Goal: Complete application form

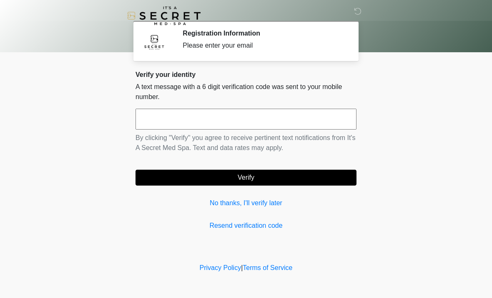
click at [167, 114] on input "text" at bounding box center [246, 119] width 221 height 21
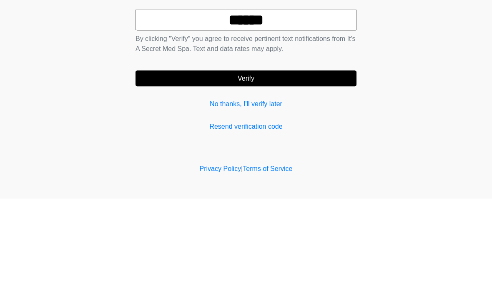
type input "******"
click at [253, 169] on button "Verify" at bounding box center [246, 177] width 221 height 16
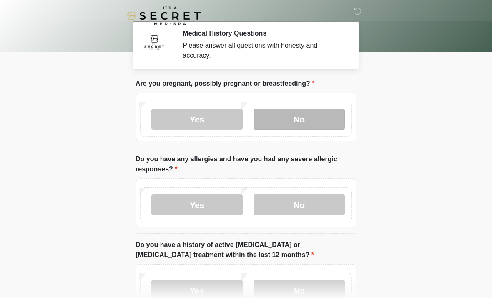
click at [292, 117] on label "No" at bounding box center [299, 119] width 91 height 21
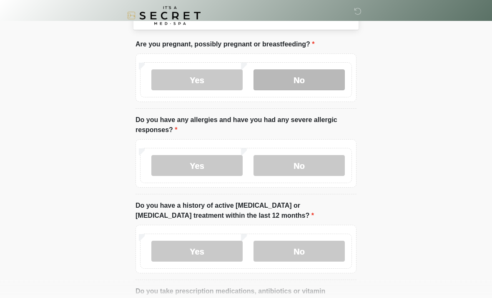
scroll to position [39, 0]
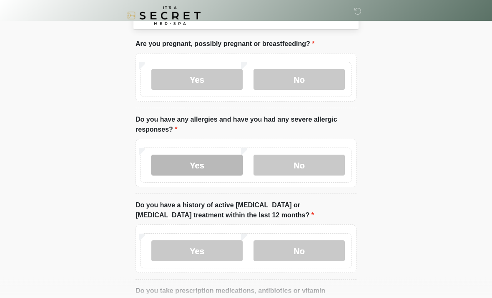
click at [189, 157] on label "Yes" at bounding box center [197, 165] width 91 height 21
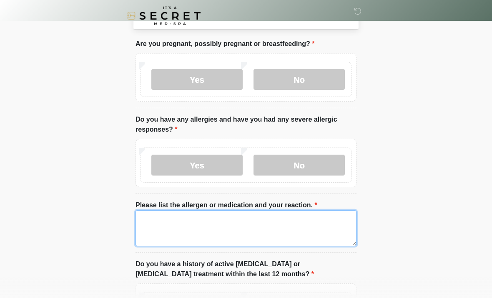
click at [192, 226] on textarea "Please list the allergen or medication and your reaction." at bounding box center [246, 228] width 221 height 36
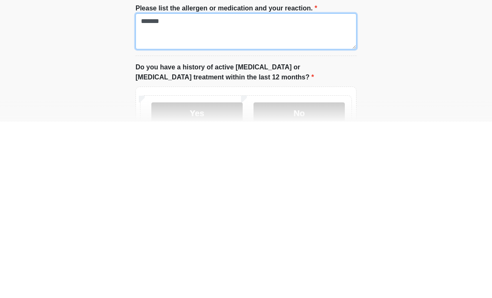
scroll to position [61, 0]
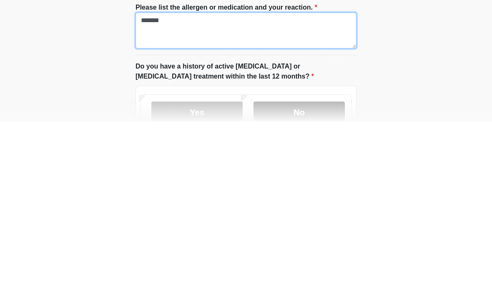
type textarea "*******"
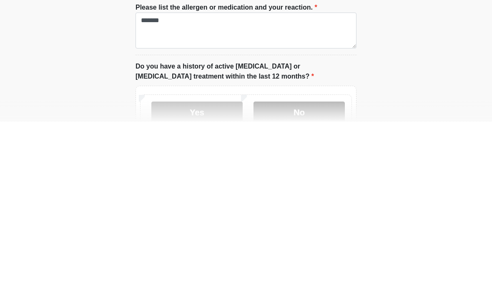
click at [293, 278] on label "No" at bounding box center [299, 288] width 91 height 21
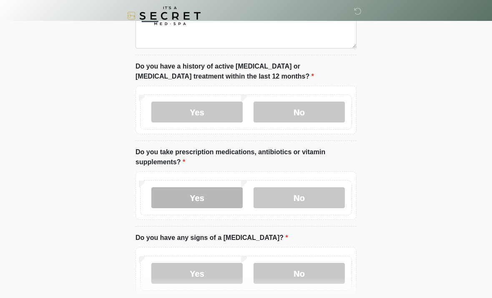
click at [201, 194] on label "Yes" at bounding box center [197, 197] width 91 height 21
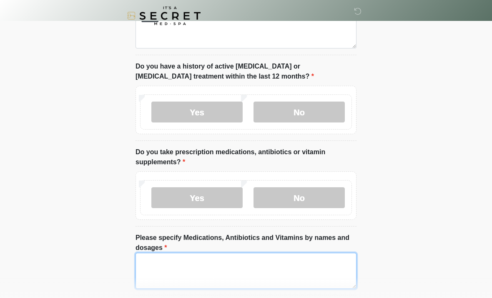
click at [176, 268] on textarea "Please specify Medications, Antibiotics and Vitamins by names and dosages" at bounding box center [246, 271] width 221 height 36
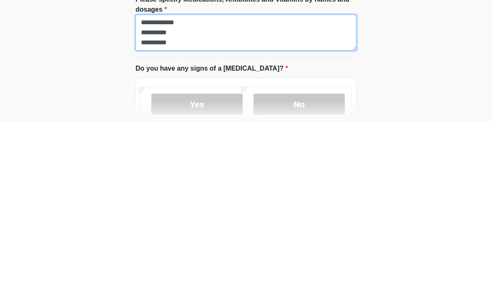
scroll to position [300, 0]
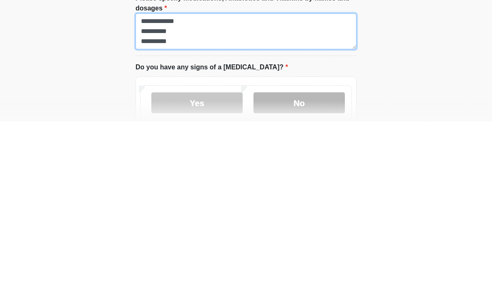
type textarea "**********"
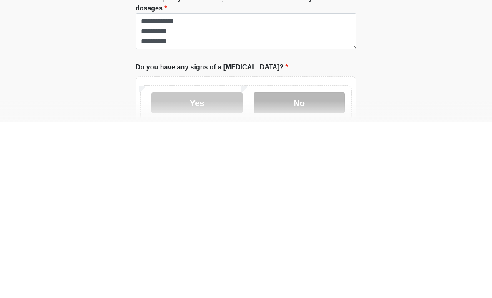
click at [303, 268] on label "No" at bounding box center [299, 278] width 91 height 21
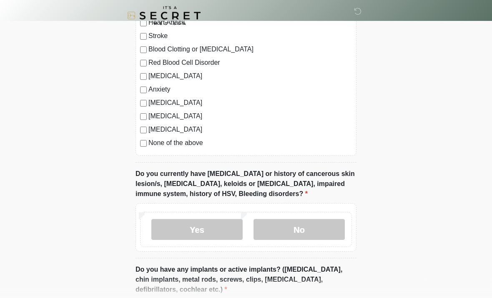
scroll to position [661, 0]
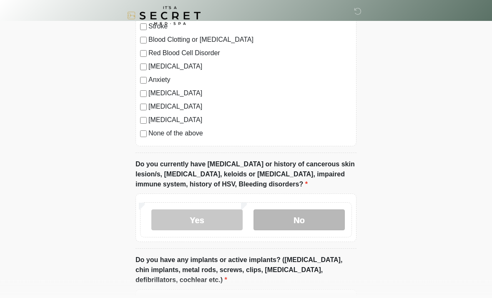
click at [299, 216] on label "No" at bounding box center [299, 220] width 91 height 21
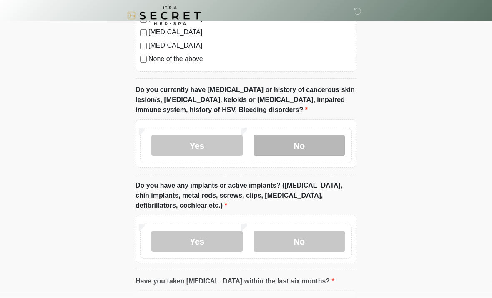
scroll to position [737, 0]
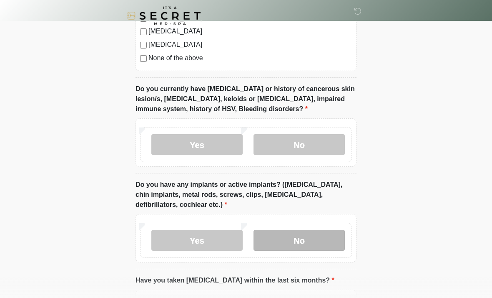
click at [311, 242] on label "No" at bounding box center [299, 240] width 91 height 21
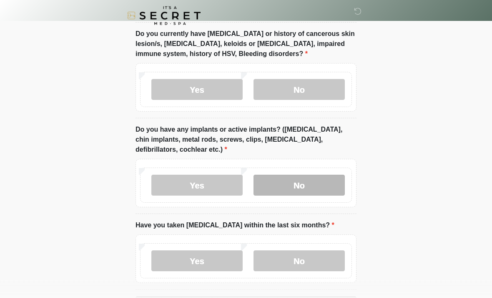
scroll to position [822, 0]
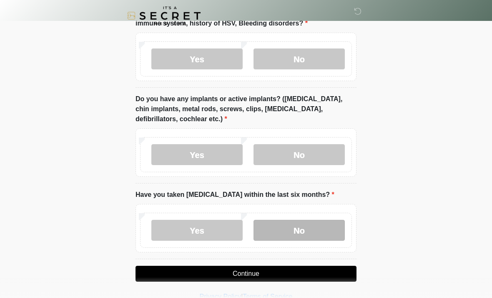
click at [302, 229] on label "No" at bounding box center [299, 230] width 91 height 21
click at [265, 276] on button "Continue" at bounding box center [246, 273] width 221 height 16
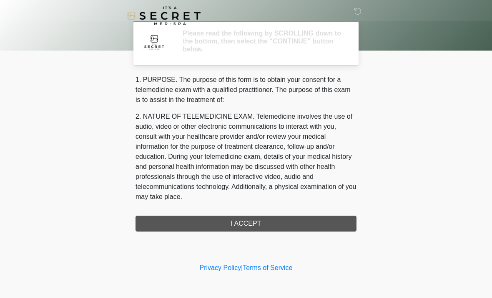
scroll to position [0, 0]
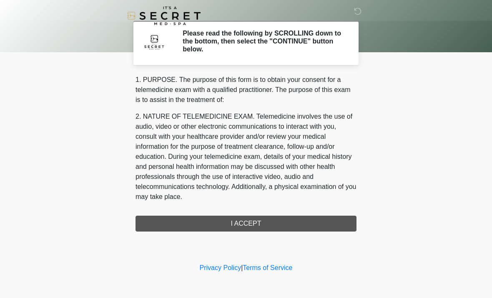
click at [242, 222] on div "1. PURPOSE. The purpose of this form is to obtain your consent for a telemedici…" at bounding box center [246, 153] width 221 height 157
click at [256, 217] on div "1. PURPOSE. The purpose of this form is to obtain your consent for a telemedici…" at bounding box center [246, 153] width 221 height 157
click at [250, 227] on div "1. PURPOSE. The purpose of this form is to obtain your consent for a telemedici…" at bounding box center [246, 153] width 221 height 157
click at [247, 223] on div "1. PURPOSE. The purpose of this form is to obtain your consent for a telemedici…" at bounding box center [246, 153] width 221 height 157
click at [281, 221] on div "1. PURPOSE. The purpose of this form is to obtain your consent for a telemedici…" at bounding box center [246, 153] width 221 height 157
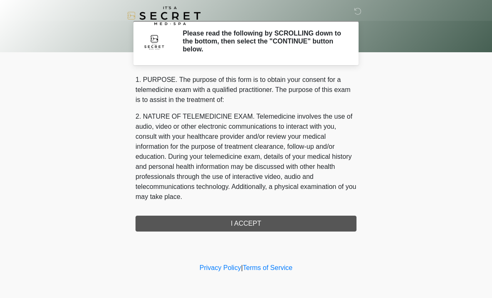
click at [249, 224] on div "1. PURPOSE. The purpose of this form is to obtain your consent for a telemedici…" at bounding box center [246, 153] width 221 height 157
click at [252, 224] on div "1. PURPOSE. The purpose of this form is to obtain your consent for a telemedici…" at bounding box center [246, 153] width 221 height 157
click at [250, 229] on div "1. PURPOSE. The purpose of this form is to obtain your consent for a telemedici…" at bounding box center [246, 153] width 221 height 157
click at [242, 228] on div "1. PURPOSE. The purpose of this form is to obtain your consent for a telemedici…" at bounding box center [246, 153] width 221 height 157
click at [245, 229] on div "1. PURPOSE. The purpose of this form is to obtain your consent for a telemedici…" at bounding box center [246, 153] width 221 height 157
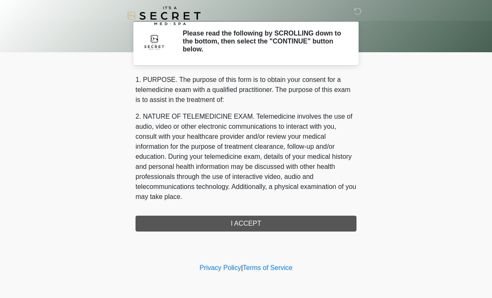
click at [475, 171] on body "‎ ‎ Please read the following by SCROLLING down to the bottom, then select the …" at bounding box center [246, 149] width 492 height 298
click at [249, 222] on div "1. PURPOSE. The purpose of this form is to obtain your consent for a telemedici…" at bounding box center [246, 153] width 221 height 157
click at [251, 227] on div "1. PURPOSE. The purpose of this form is to obtain your consent for a telemedici…" at bounding box center [246, 153] width 221 height 157
click at [241, 227] on div "1. PURPOSE. The purpose of this form is to obtain your consent for a telemedici…" at bounding box center [246, 153] width 221 height 157
click at [235, 222] on div "1. PURPOSE. The purpose of this form is to obtain your consent for a telemedici…" at bounding box center [246, 153] width 221 height 157
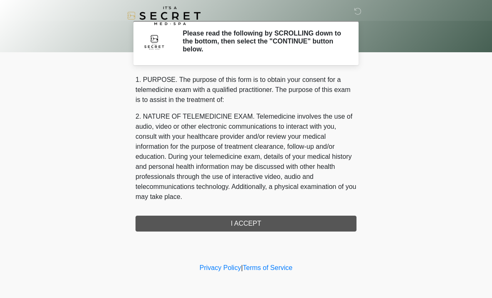
click at [252, 225] on div "1. PURPOSE. The purpose of this form is to obtain your consent for a telemedici…" at bounding box center [246, 153] width 221 height 157
click at [245, 222] on div "1. PURPOSE. The purpose of this form is to obtain your consent for a telemedici…" at bounding box center [246, 153] width 221 height 157
click at [248, 227] on div "1. PURPOSE. The purpose of this form is to obtain your consent for a telemedici…" at bounding box center [246, 153] width 221 height 157
click at [249, 222] on div "1. PURPOSE. The purpose of this form is to obtain your consent for a telemedici…" at bounding box center [246, 153] width 221 height 157
click at [259, 228] on div "1. PURPOSE. The purpose of this form is to obtain your consent for a telemedici…" at bounding box center [246, 153] width 221 height 157
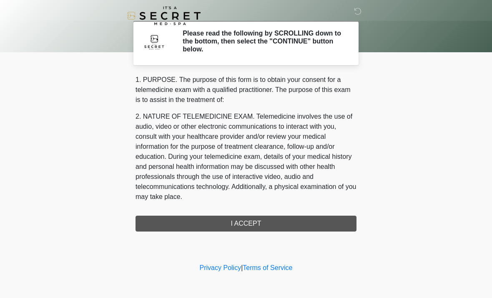
click at [239, 226] on div "1. PURPOSE. The purpose of this form is to obtain your consent for a telemedici…" at bounding box center [246, 153] width 221 height 157
click at [261, 225] on div "1. PURPOSE. The purpose of this form is to obtain your consent for a telemedici…" at bounding box center [246, 153] width 221 height 157
click at [257, 228] on div "1. PURPOSE. The purpose of this form is to obtain your consent for a telemedici…" at bounding box center [246, 153] width 221 height 157
click at [257, 227] on div "1. PURPOSE. The purpose of this form is to obtain your consent for a telemedici…" at bounding box center [246, 153] width 221 height 157
click at [252, 225] on div "1. PURPOSE. The purpose of this form is to obtain your consent for a telemedici…" at bounding box center [246, 153] width 221 height 157
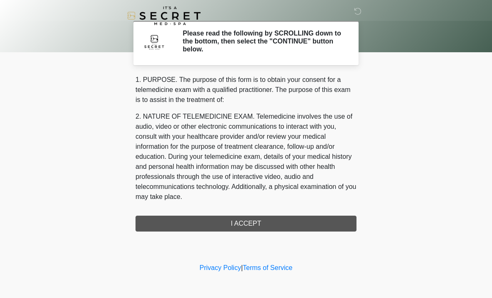
click at [318, 222] on div "1. PURPOSE. The purpose of this form is to obtain your consent for a telemedici…" at bounding box center [246, 153] width 221 height 157
click at [254, 222] on div "1. PURPOSE. The purpose of this form is to obtain your consent for a telemedici…" at bounding box center [246, 153] width 221 height 157
click at [254, 225] on div "1. PURPOSE. The purpose of this form is to obtain your consent for a telemedici…" at bounding box center [246, 153] width 221 height 157
click at [261, 221] on div "1. PURPOSE. The purpose of this form is to obtain your consent for a telemedici…" at bounding box center [246, 153] width 221 height 157
click at [249, 223] on div "1. PURPOSE. The purpose of this form is to obtain your consent for a telemedici…" at bounding box center [246, 153] width 221 height 157
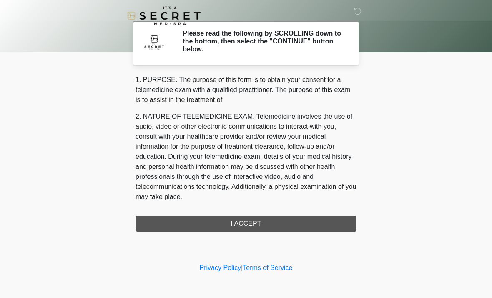
scroll to position [33, 0]
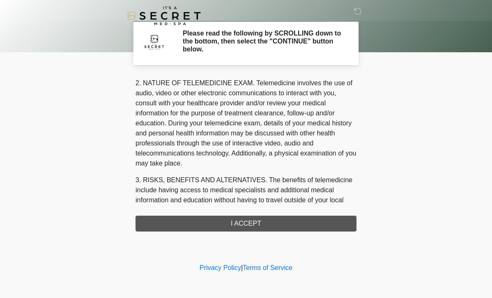
click at [242, 227] on div "1. PURPOSE. The purpose of this form is to obtain your consent for a telemedici…" at bounding box center [246, 153] width 221 height 157
click at [221, 227] on div "1. PURPOSE. The purpose of this form is to obtain your consent for a telemedici…" at bounding box center [246, 153] width 221 height 157
click at [283, 223] on div "1. PURPOSE. The purpose of this form is to obtain your consent for a telemedici…" at bounding box center [246, 153] width 221 height 157
click at [282, 225] on div "1. PURPOSE. The purpose of this form is to obtain your consent for a telemedici…" at bounding box center [246, 153] width 221 height 157
click at [248, 227] on div "1. PURPOSE. The purpose of this form is to obtain your consent for a telemedici…" at bounding box center [246, 153] width 221 height 157
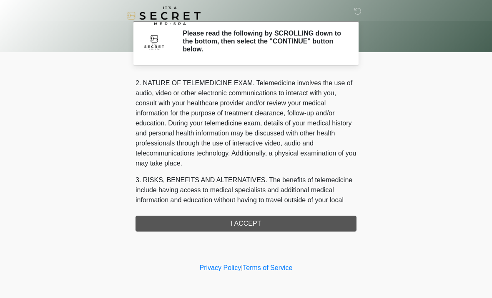
click at [255, 230] on div "1. PURPOSE. The purpose of this form is to obtain your consent for a telemedici…" at bounding box center [246, 153] width 221 height 157
click at [250, 226] on div "1. PURPOSE. The purpose of this form is to obtain your consent for a telemedici…" at bounding box center [246, 153] width 221 height 157
click at [280, 223] on div "1. PURPOSE. The purpose of this form is to obtain your consent for a telemedici…" at bounding box center [246, 153] width 221 height 157
click at [295, 222] on div "1. PURPOSE. The purpose of this form is to obtain your consent for a telemedici…" at bounding box center [246, 153] width 221 height 157
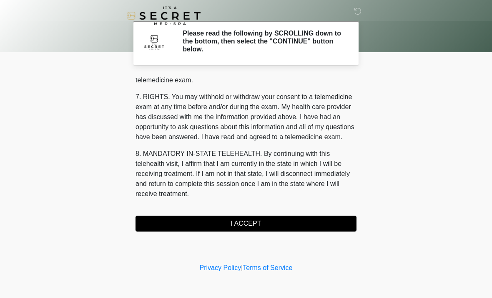
scroll to position [354, 0]
click at [265, 220] on button "I ACCEPT" at bounding box center [246, 223] width 221 height 16
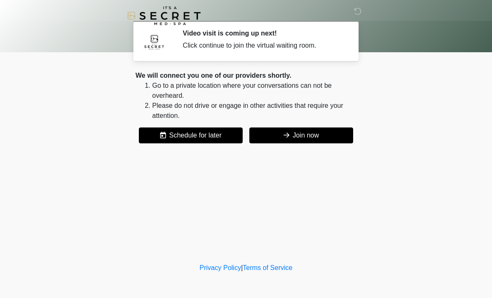
click at [300, 134] on button "Join now" at bounding box center [302, 135] width 104 height 16
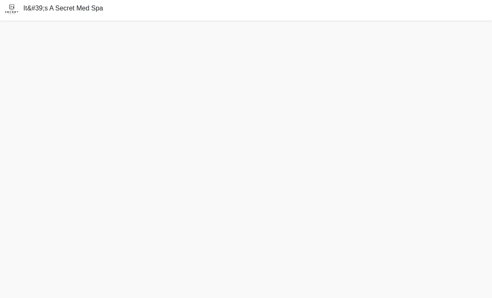
scroll to position [14, 0]
